Goal: Task Accomplishment & Management: Use online tool/utility

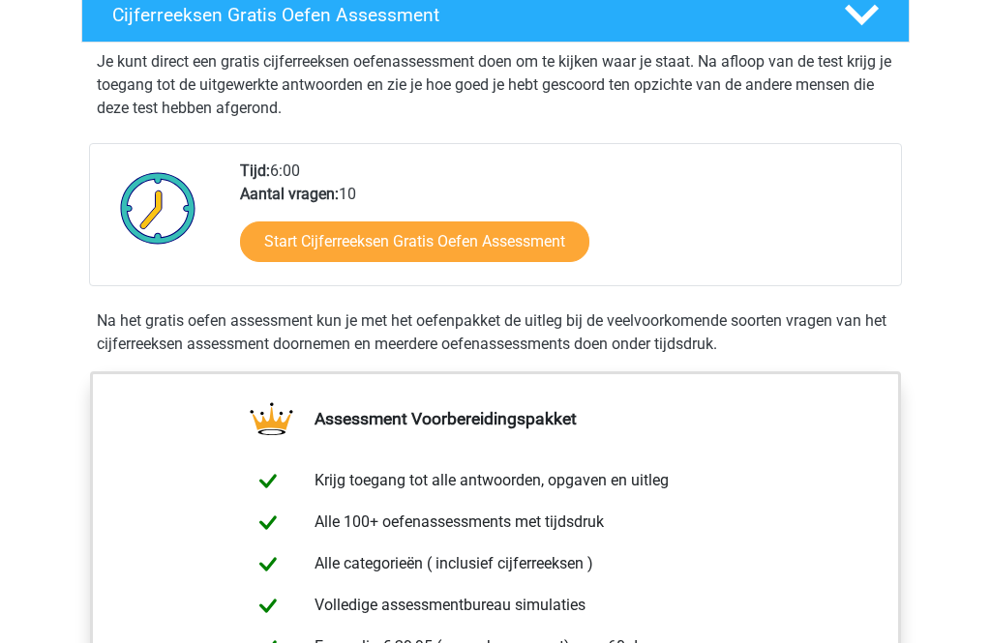
scroll to position [365, 0]
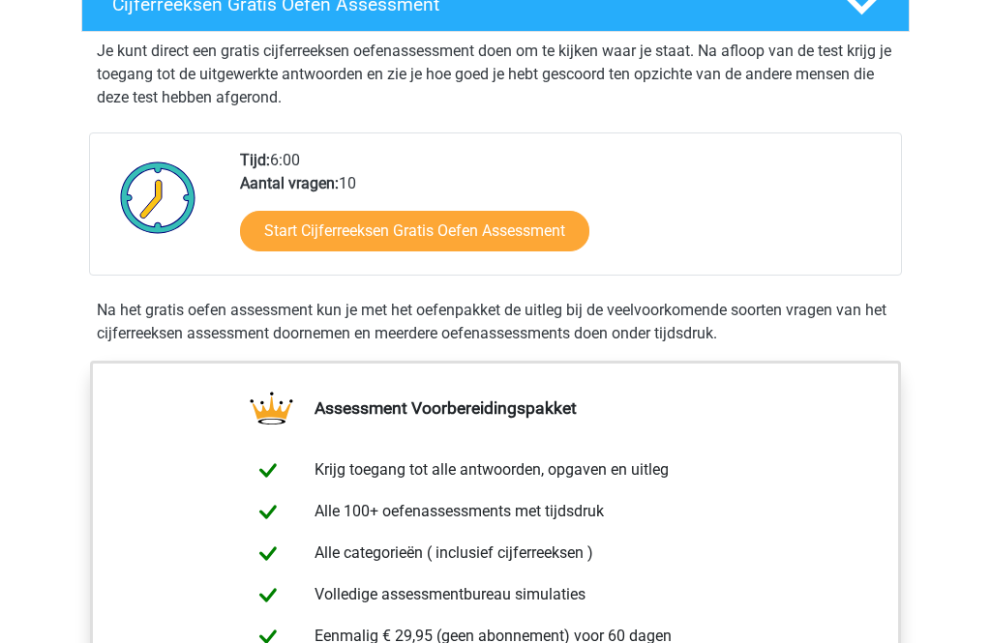
click at [502, 242] on link "Start Cijferreeksen Gratis Oefen Assessment" at bounding box center [414, 231] width 349 height 41
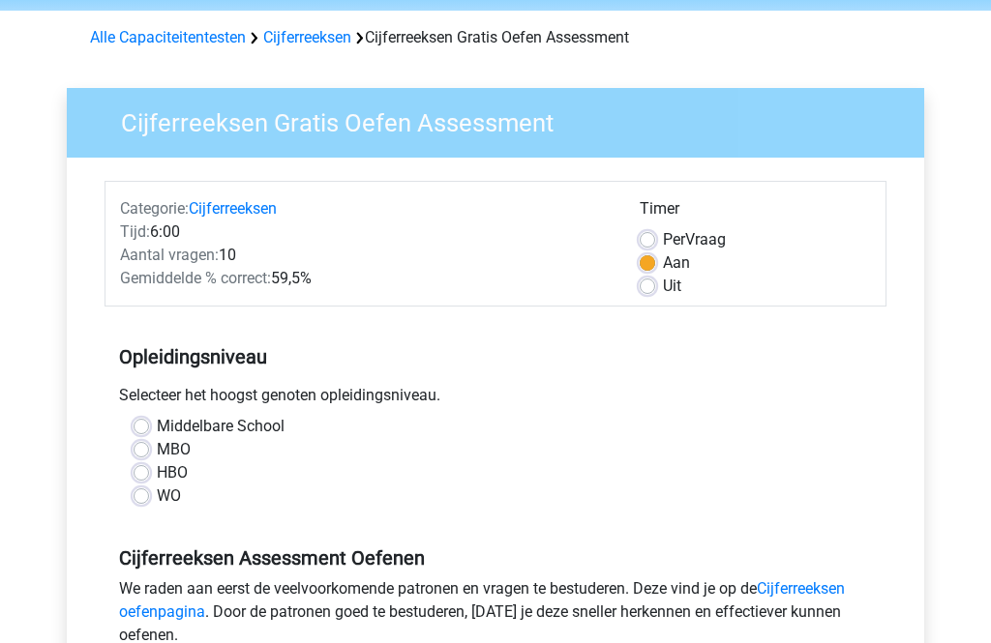
scroll to position [85, 0]
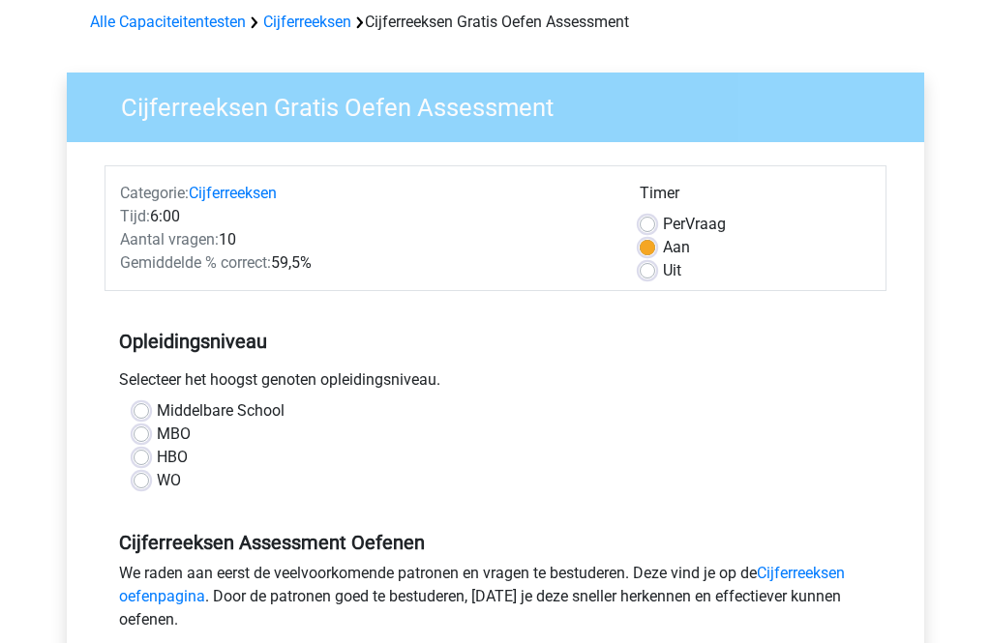
click at [157, 432] on label "MBO" at bounding box center [174, 435] width 34 height 23
click at [145, 432] on input "MBO" at bounding box center [141, 433] width 15 height 19
radio input "true"
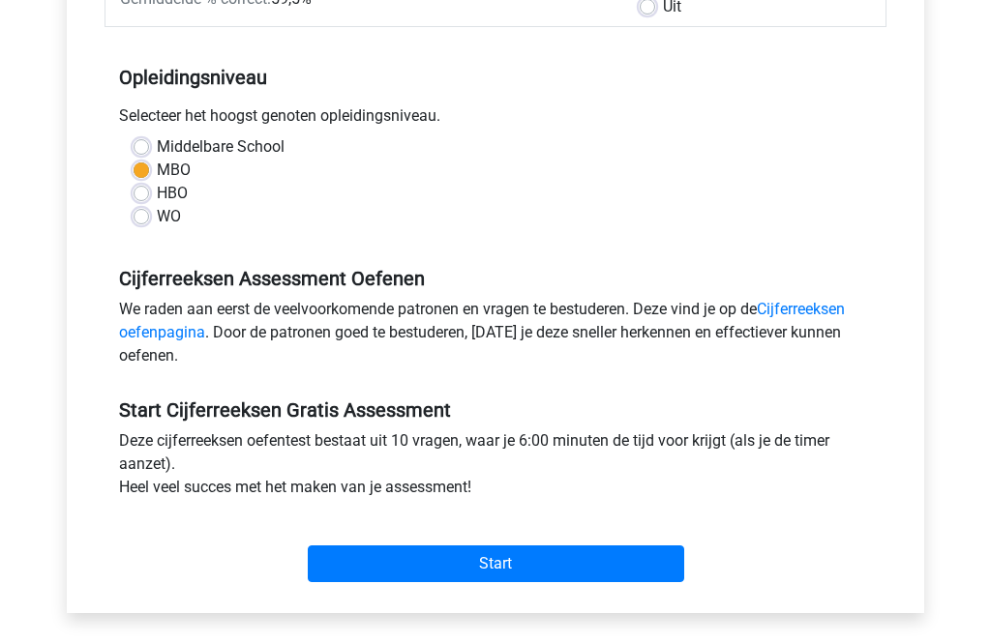
scroll to position [350, 0]
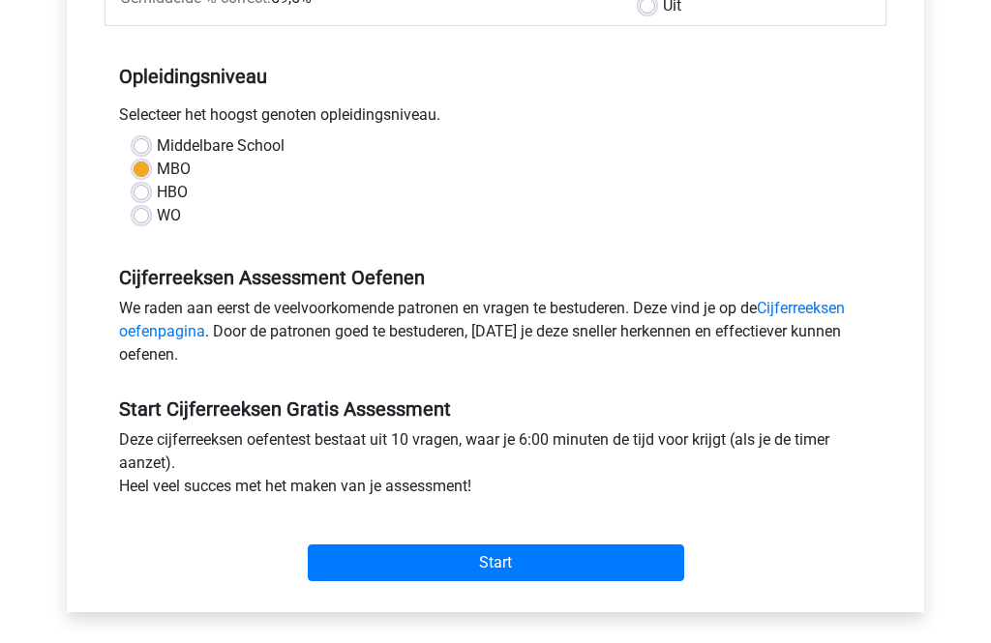
click at [492, 559] on input "Start" at bounding box center [496, 564] width 376 height 37
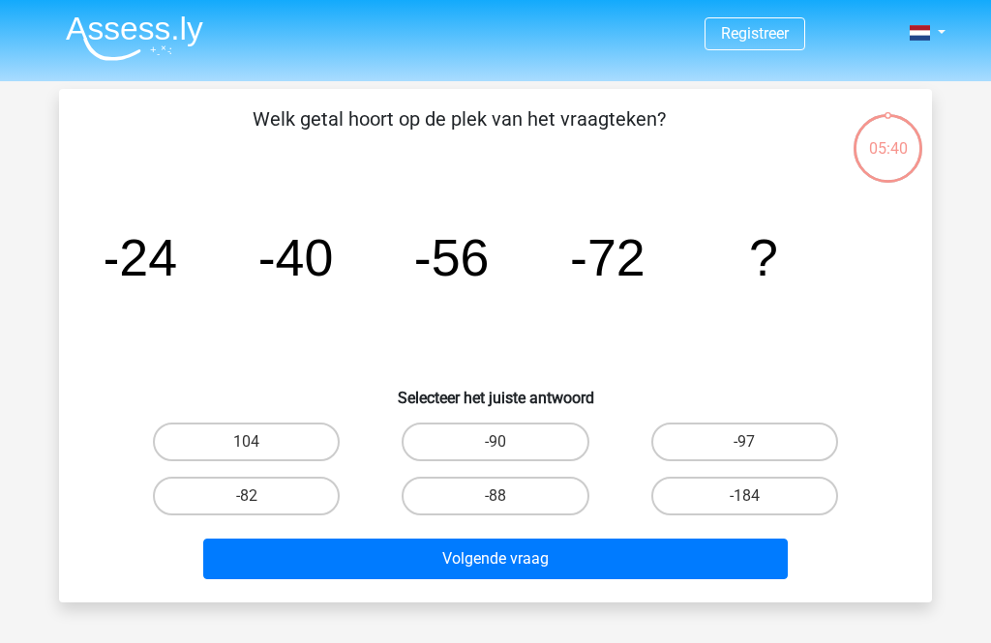
click at [538, 490] on label "-88" at bounding box center [495, 496] width 187 height 39
click at [508, 496] on input "-88" at bounding box center [501, 502] width 13 height 13
radio input "true"
click at [524, 564] on button "Volgende vraag" at bounding box center [495, 559] width 585 height 41
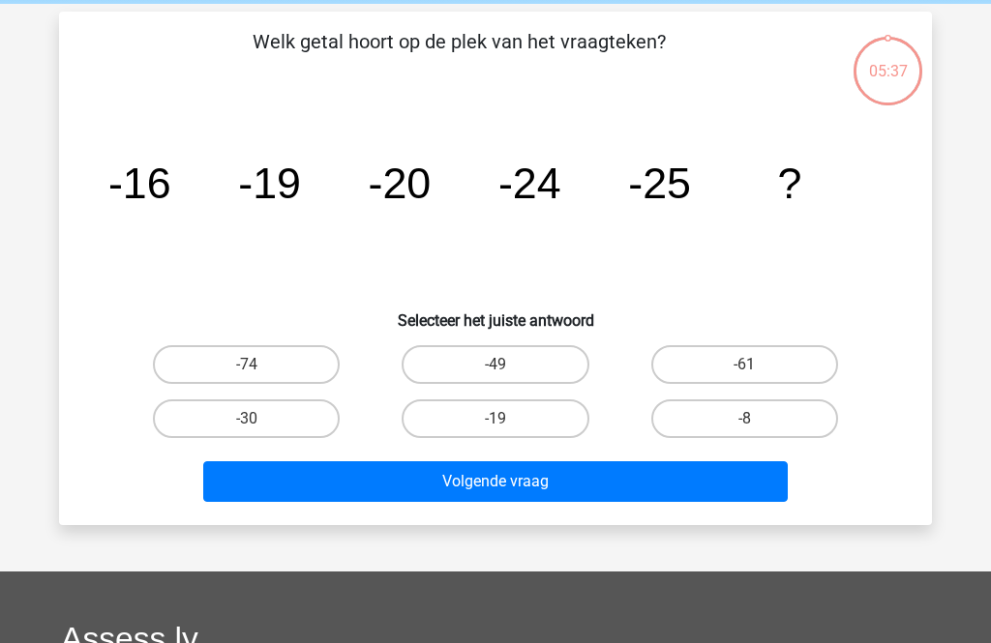
scroll to position [89, 0]
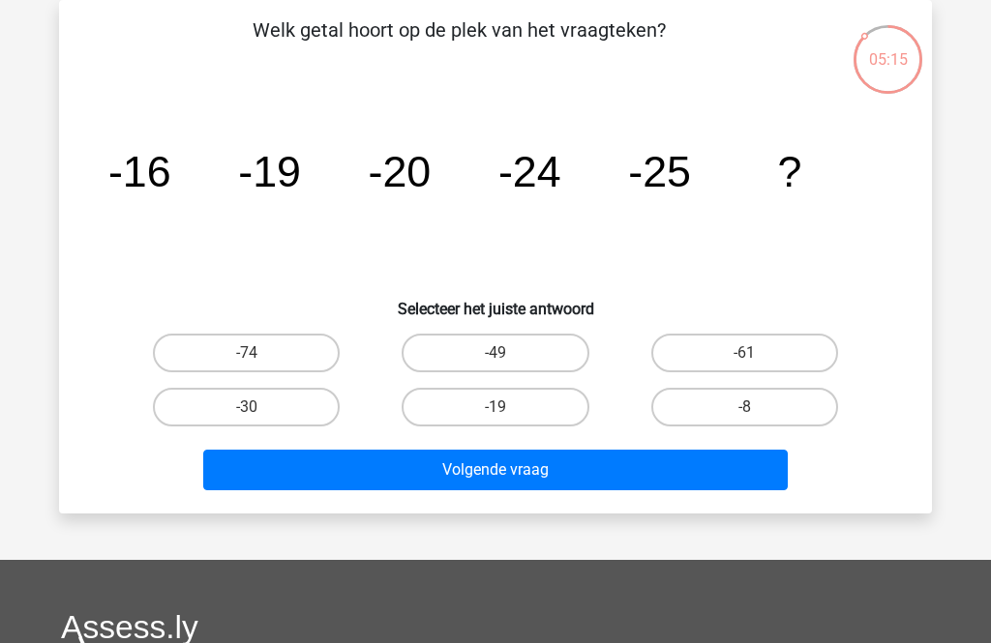
click at [285, 405] on label "-30" at bounding box center [246, 407] width 187 height 39
click at [259, 407] on input "-30" at bounding box center [253, 413] width 13 height 13
radio input "true"
click at [525, 453] on button "Volgende vraag" at bounding box center [495, 470] width 585 height 41
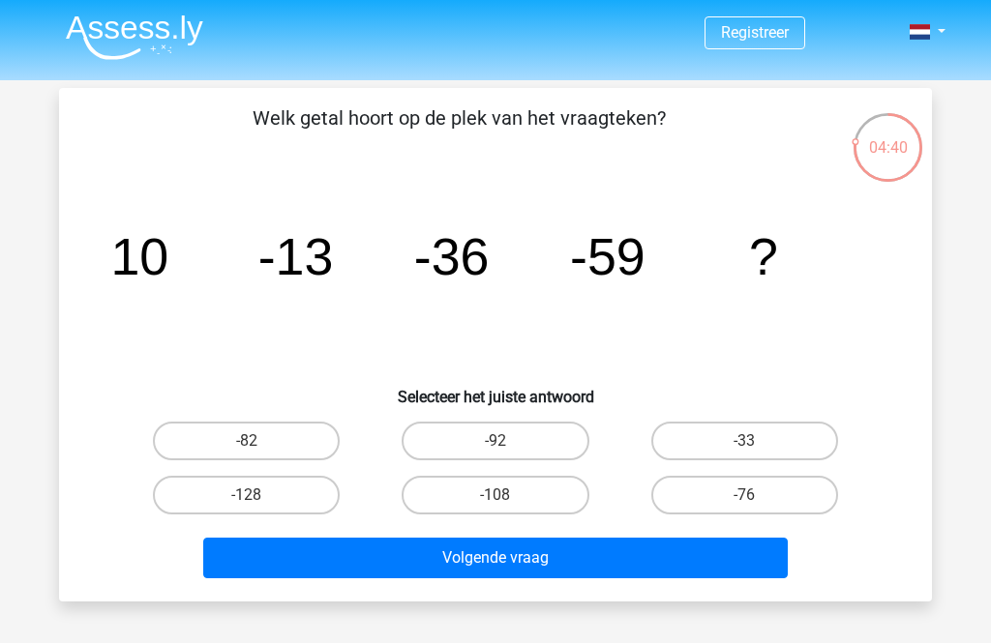
scroll to position [0, 0]
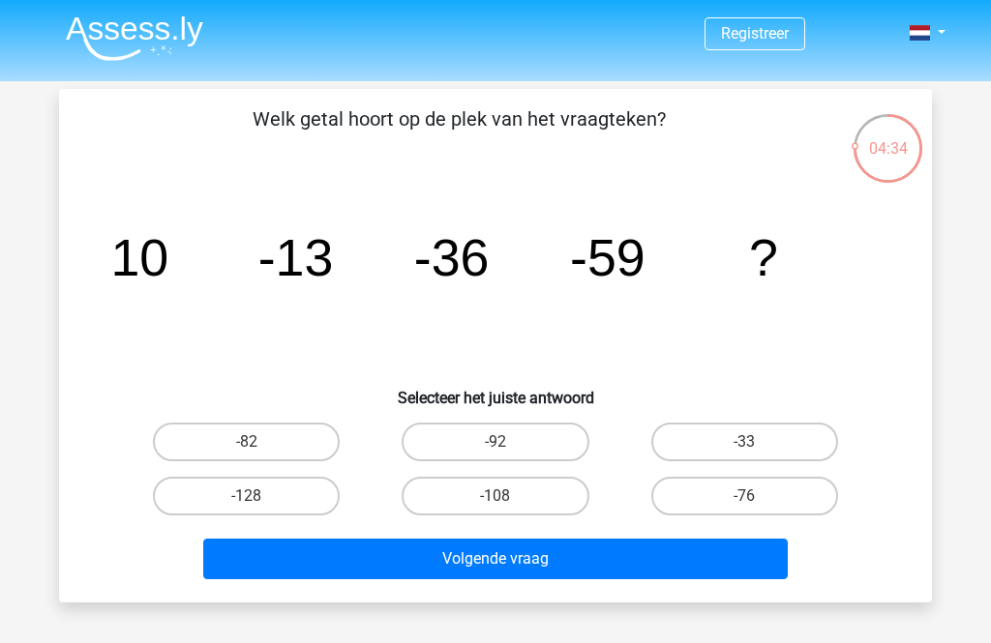
click at [271, 433] on label "-82" at bounding box center [246, 442] width 187 height 39
click at [259, 442] on input "-82" at bounding box center [253, 448] width 13 height 13
radio input "true"
click at [528, 551] on button "Volgende vraag" at bounding box center [495, 559] width 585 height 41
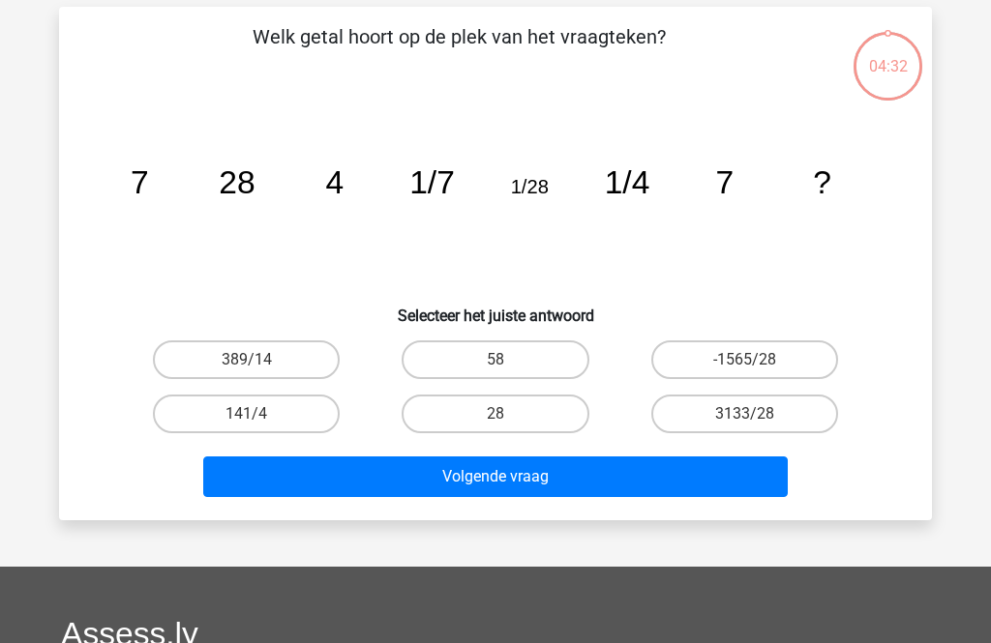
scroll to position [89, 0]
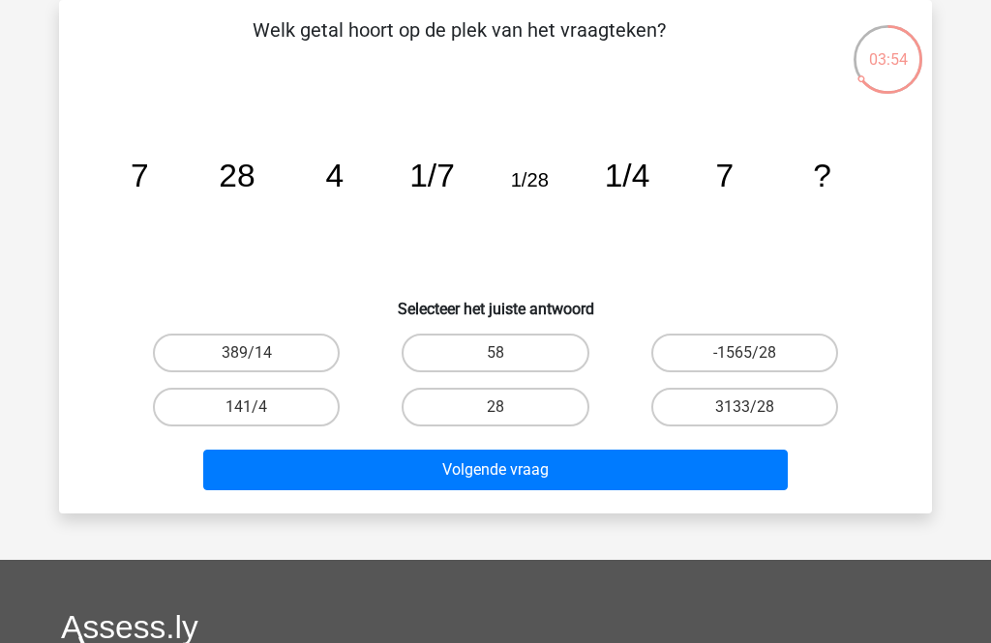
click at [508, 413] on input "28" at bounding box center [501, 413] width 13 height 13
radio input "true"
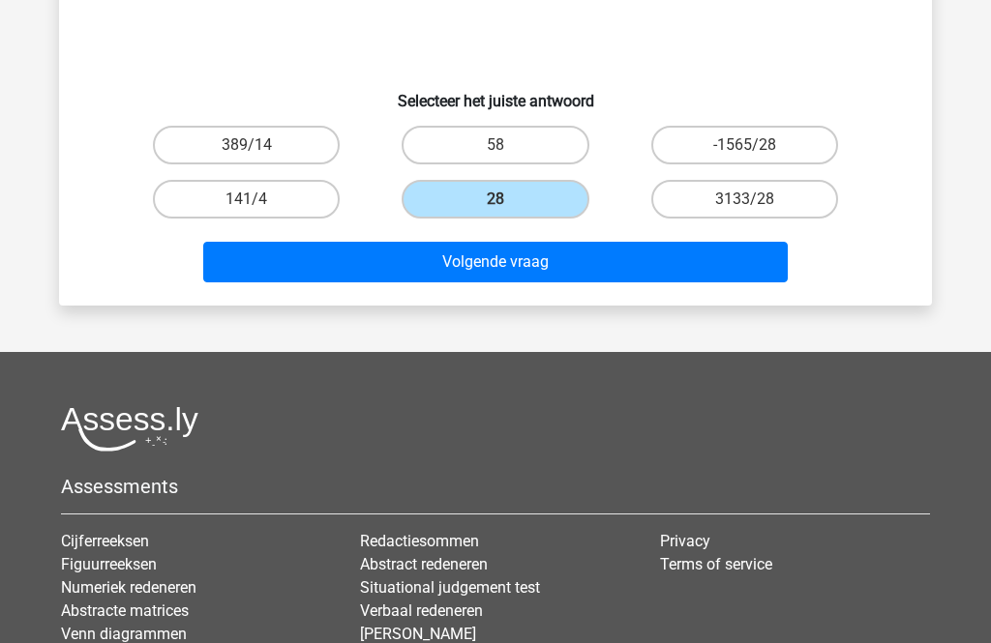
click at [544, 263] on button "Volgende vraag" at bounding box center [495, 262] width 585 height 41
